Goal: Find specific page/section: Find specific page/section

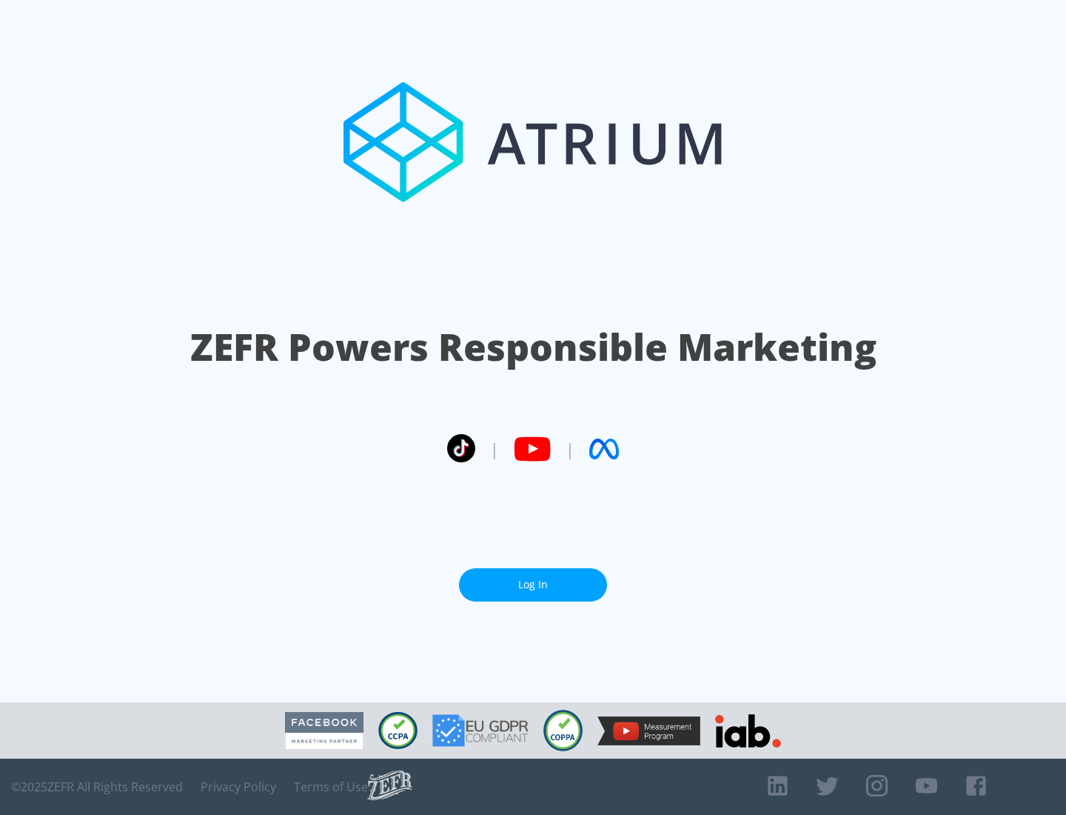
click at [533, 584] on link "Log In" at bounding box center [533, 584] width 148 height 33
